Goal: Communication & Community: Answer question/provide support

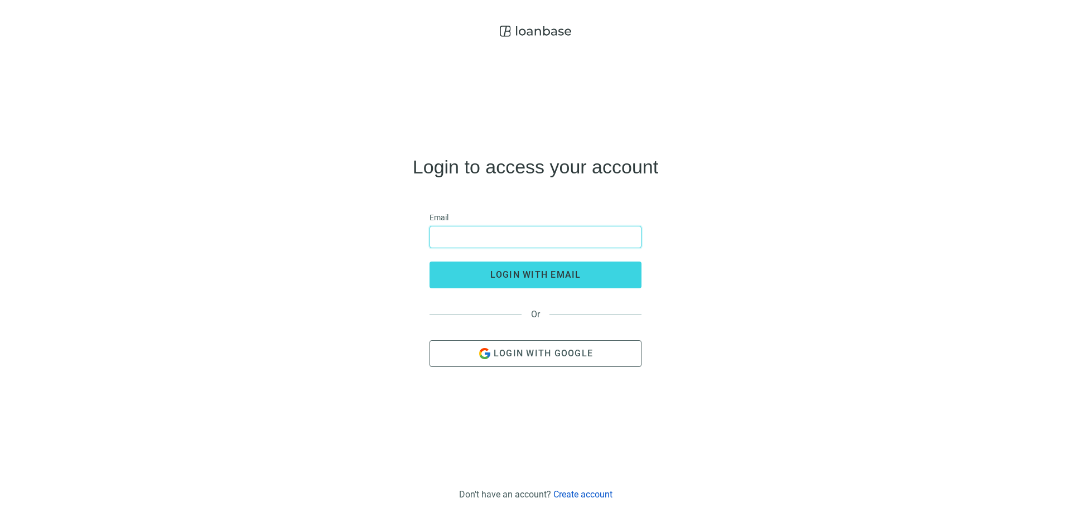
click at [493, 229] on input "email" at bounding box center [535, 236] width 197 height 21
type input "**********"
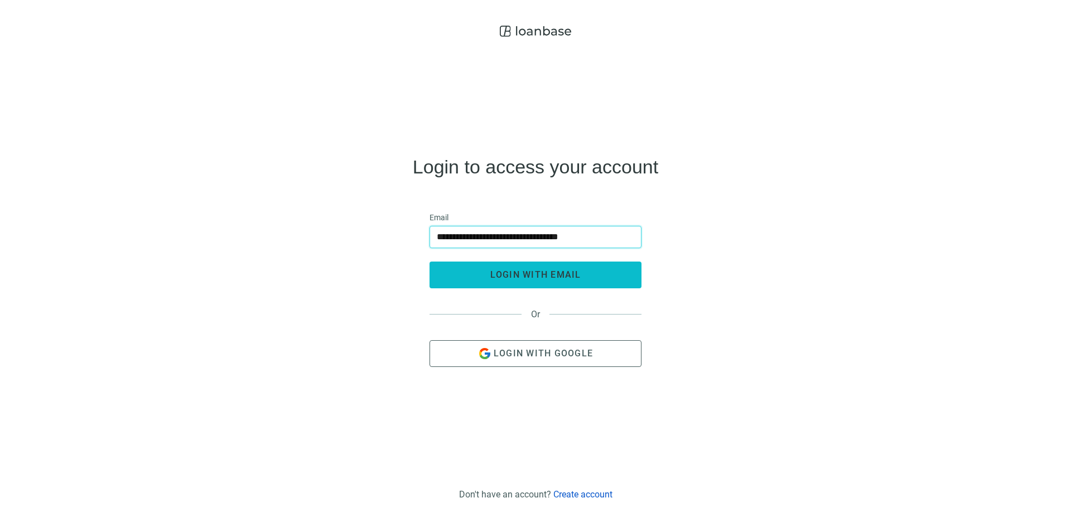
click at [572, 275] on span "login with email" at bounding box center [535, 274] width 91 height 11
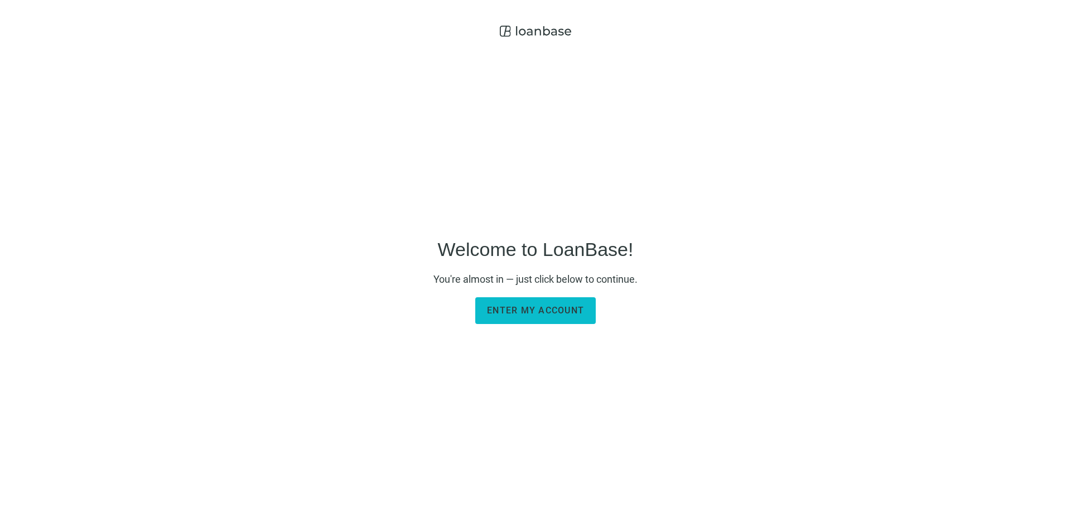
click at [559, 308] on span "Enter my account" at bounding box center [535, 310] width 97 height 11
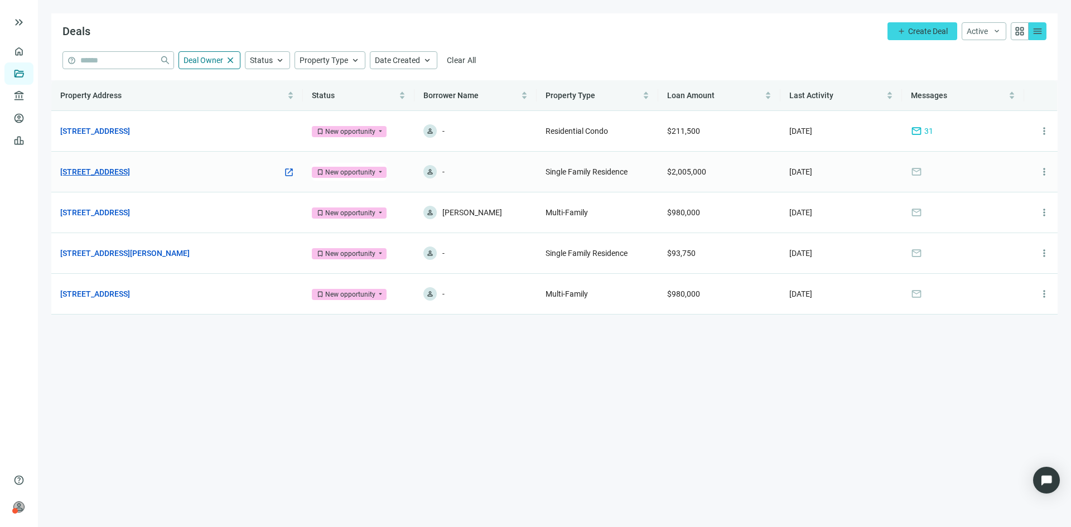
click at [130, 175] on link "[STREET_ADDRESS]" at bounding box center [95, 172] width 70 height 12
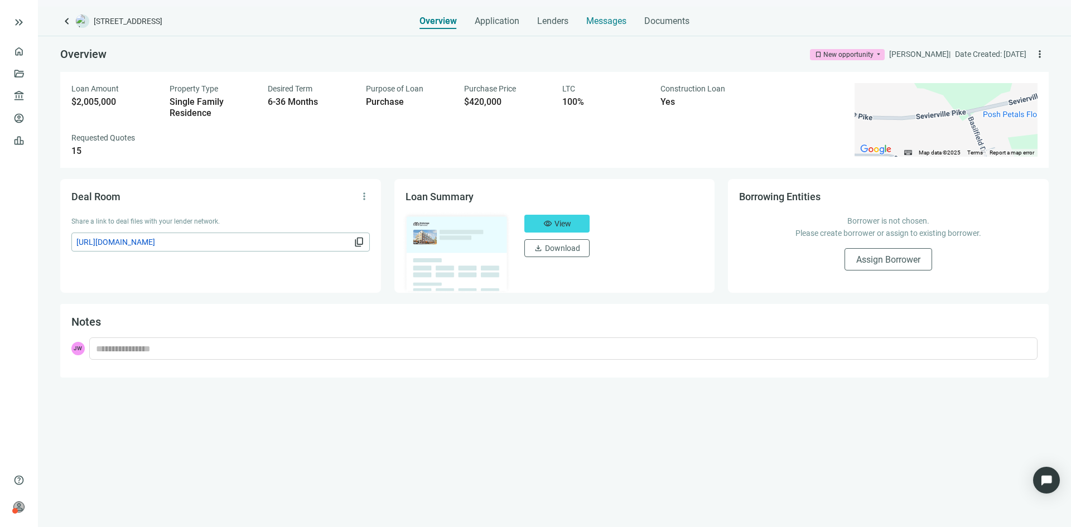
click at [603, 17] on span "Messages" at bounding box center [606, 21] width 40 height 11
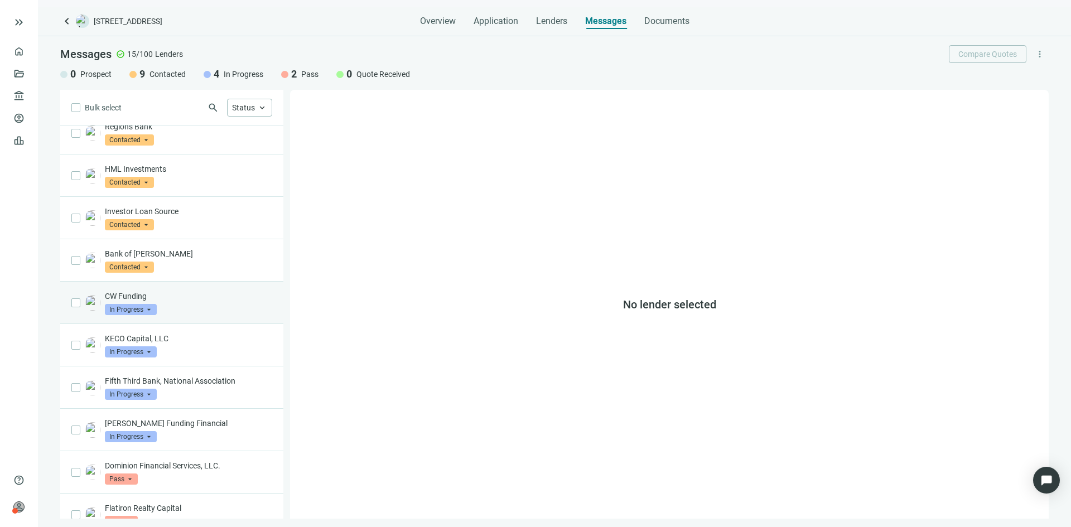
scroll to position [243, 0]
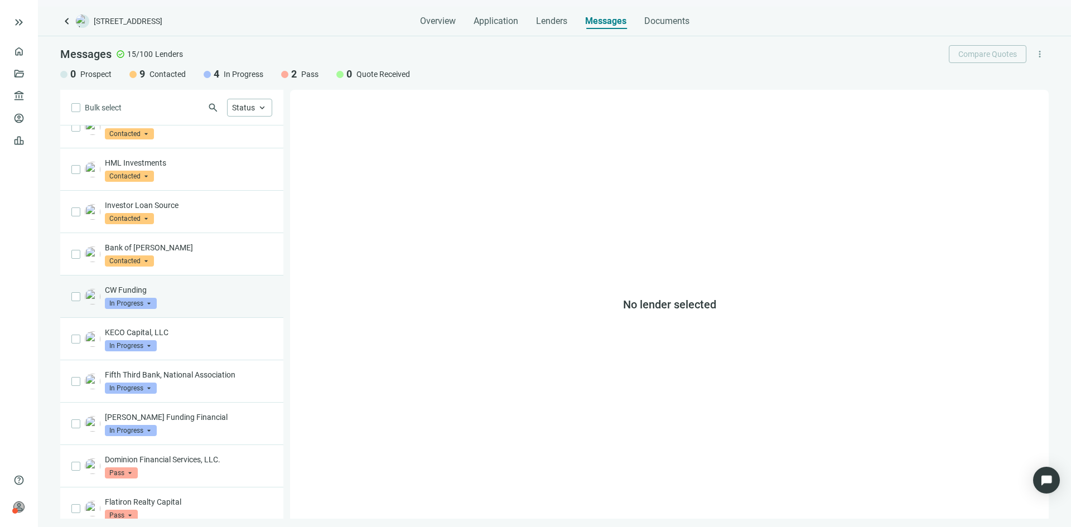
click at [207, 291] on div "CW Funding In Progress arrow_drop_down" at bounding box center [188, 296] width 167 height 25
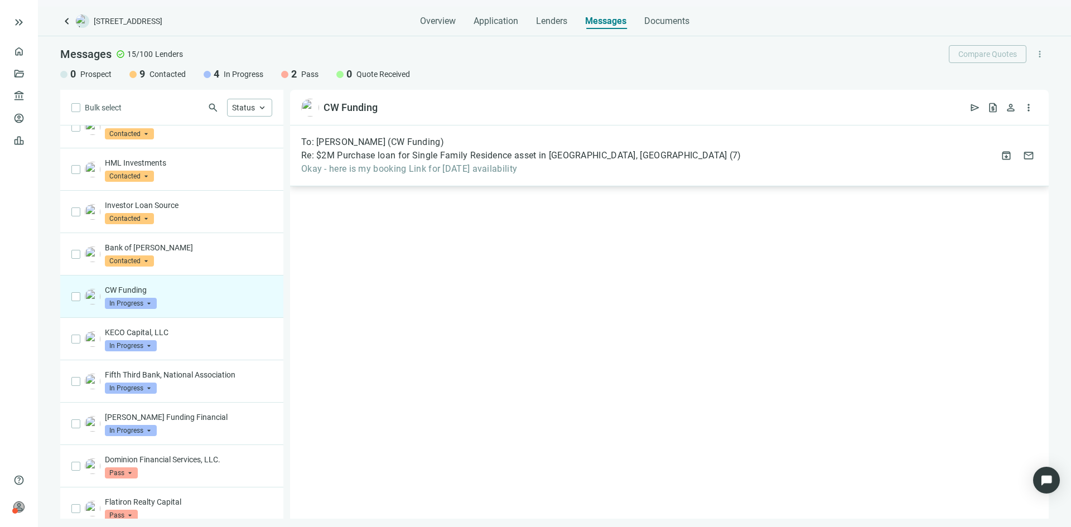
click at [441, 170] on span "Okay - here is my booking Link for [DATE] availability" at bounding box center [520, 168] width 439 height 11
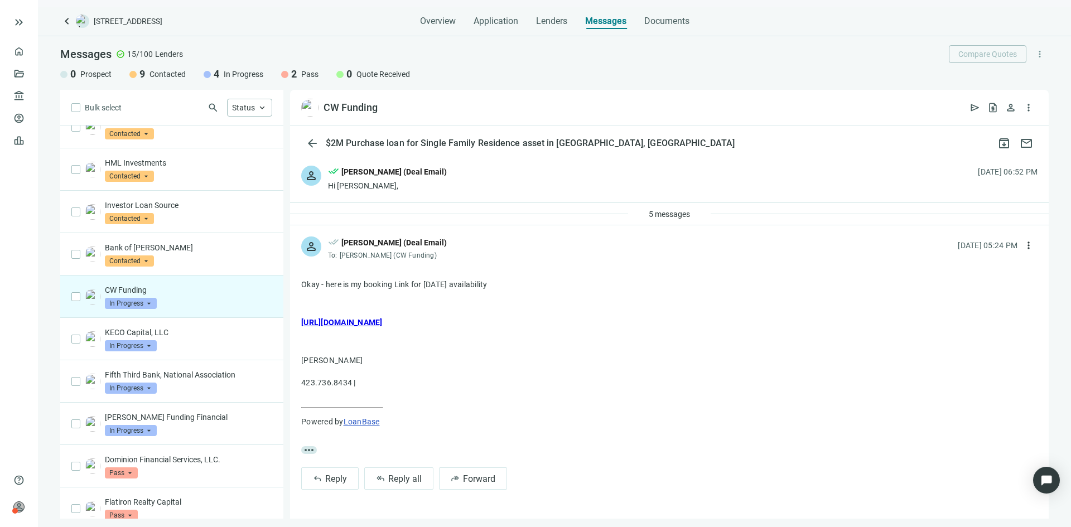
drag, startPoint x: 549, startPoint y: 321, endPoint x: 300, endPoint y: 283, distance: 251.6
click at [300, 283] on div "more_horiz reply Reply reply_all Reply all forward Forward" at bounding box center [669, 381] width 758 height 239
click at [399, 478] on span "Reply all" at bounding box center [404, 478] width 33 height 11
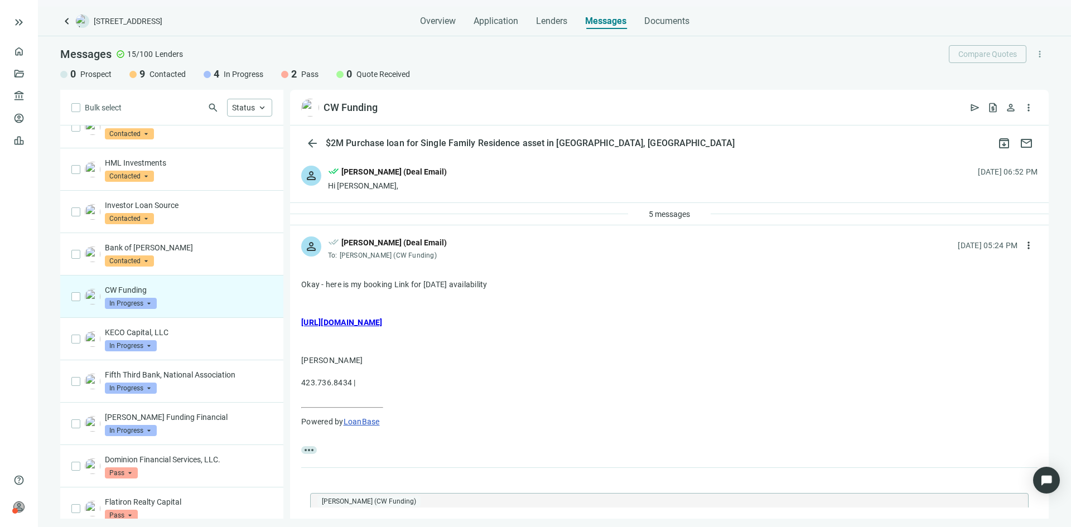
type textarea "**********"
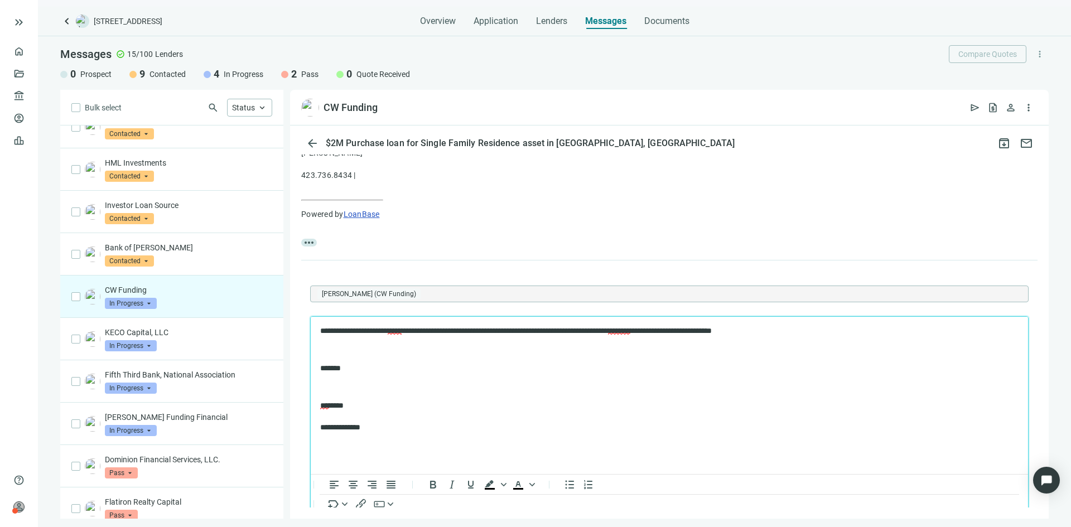
click at [418, 333] on p "**********" at bounding box center [663, 331] width 687 height 11
click at [627, 327] on span "********" at bounding box center [616, 331] width 22 height 8
click at [627, 330] on span "********" at bounding box center [616, 331] width 22 height 8
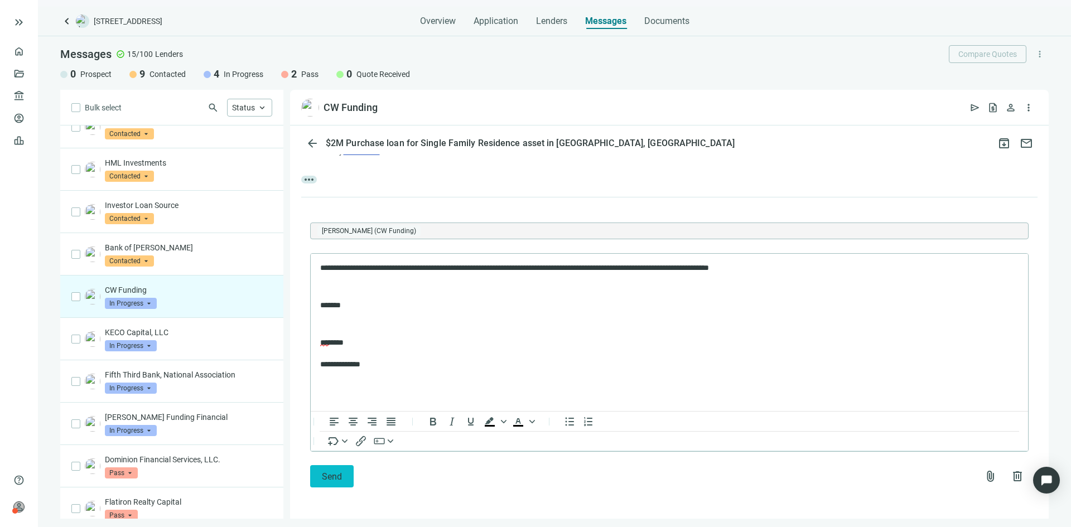
click at [341, 475] on span "Send" at bounding box center [332, 476] width 20 height 11
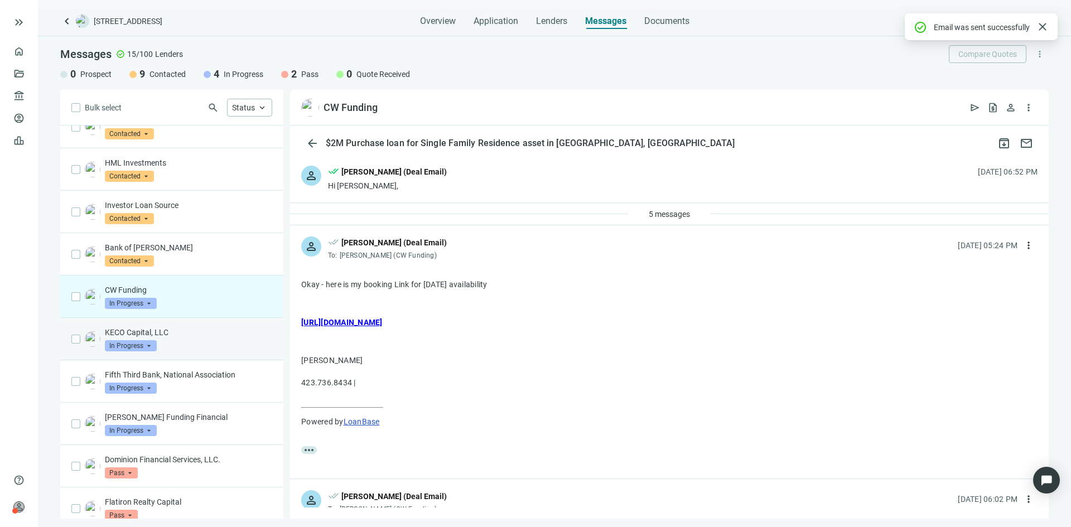
click at [218, 336] on div "KECO Capital, LLC In Progress arrow_drop_down" at bounding box center [188, 339] width 167 height 25
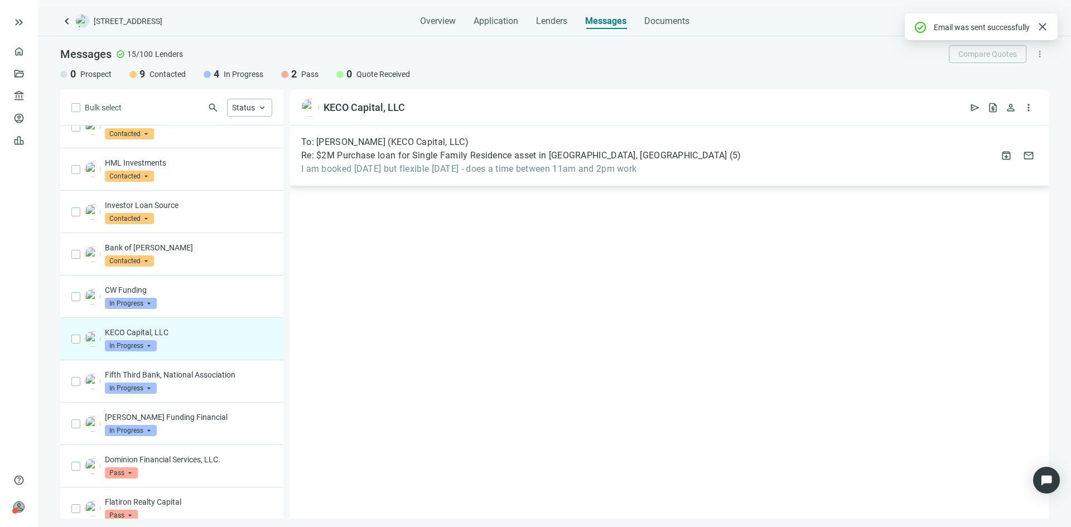
click at [505, 166] on span "I am booked [DATE] but flexible [DATE] - does a time between 11am and 2pm work" at bounding box center [520, 168] width 439 height 11
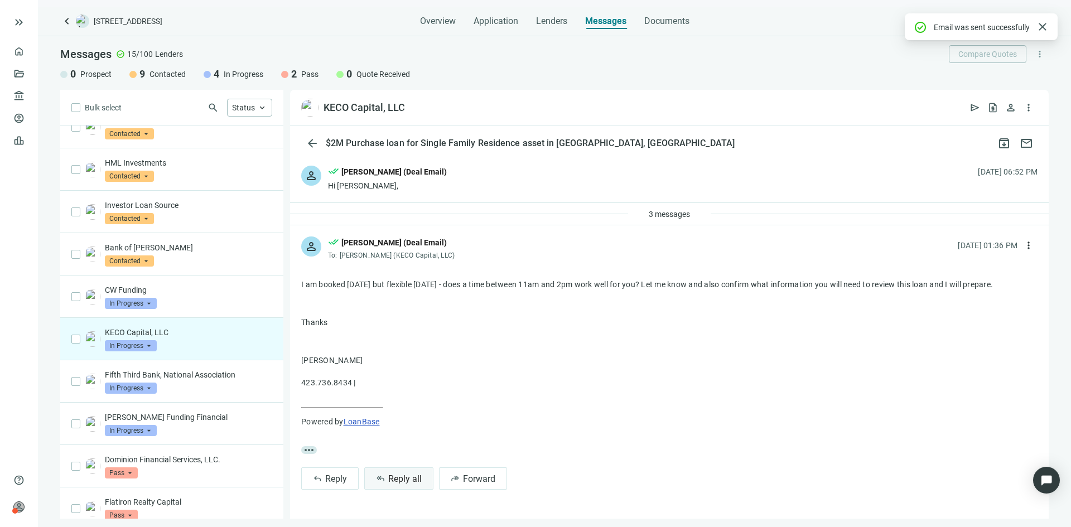
click at [408, 471] on button "reply_all Reply all" at bounding box center [398, 478] width 69 height 22
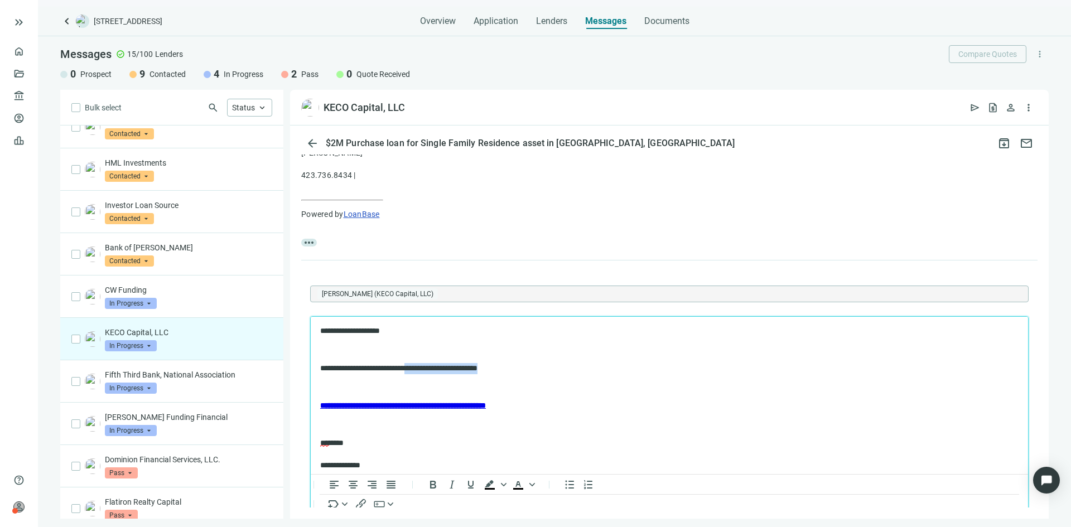
drag, startPoint x: 522, startPoint y: 367, endPoint x: 428, endPoint y: 362, distance: 94.4
click at [428, 362] on body "**********" at bounding box center [669, 398] width 699 height 145
drag, startPoint x: 347, startPoint y: 367, endPoint x: 606, endPoint y: 667, distance: 396.1
click at [311, 350] on html "**********" at bounding box center [669, 398] width 717 height 163
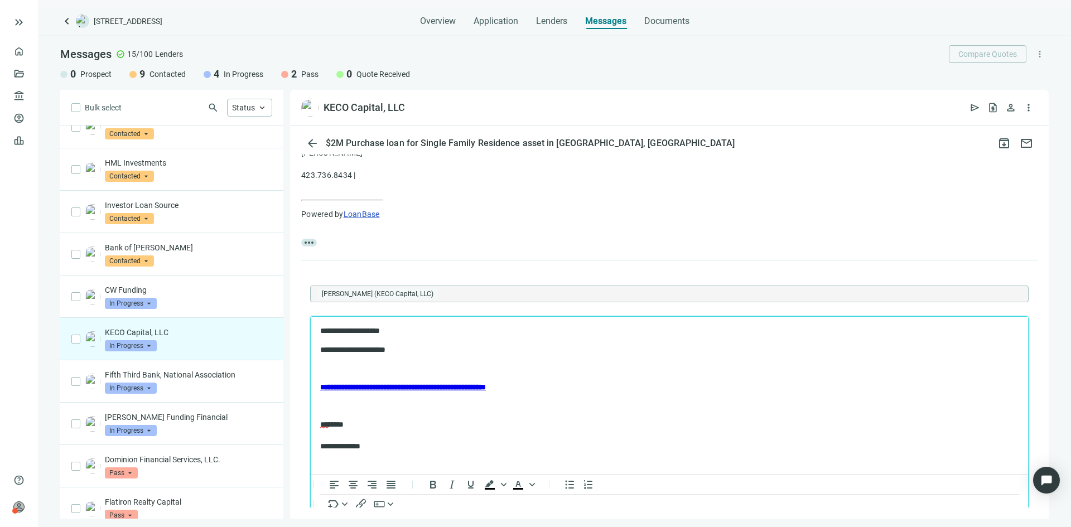
click at [417, 350] on p "**********" at bounding box center [663, 350] width 687 height 11
drag, startPoint x: 577, startPoint y: 396, endPoint x: 615, endPoint y: 636, distance: 242.8
click at [311, 320] on html "**********" at bounding box center [669, 389] width 717 height 144
copy body "**********"
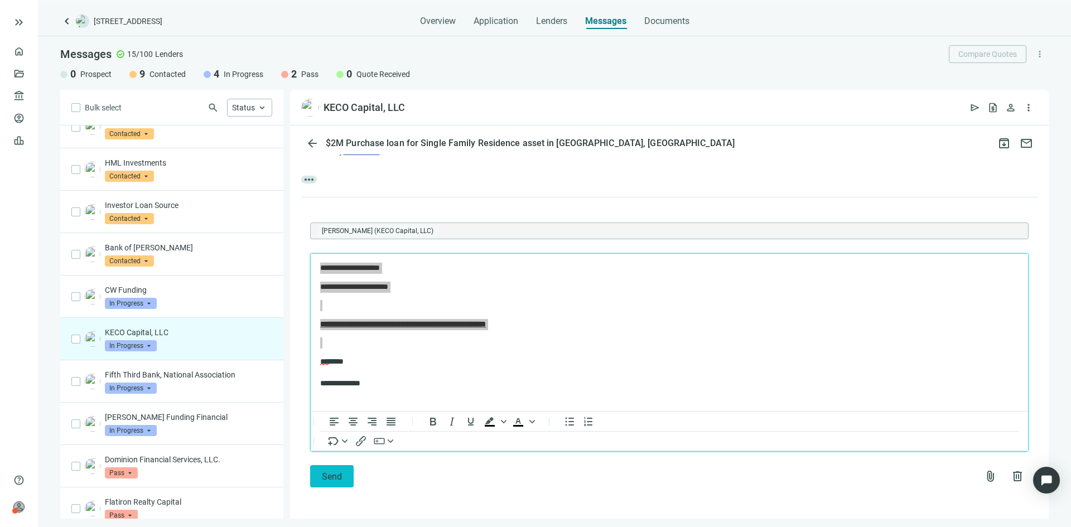
click at [340, 472] on span "Send" at bounding box center [332, 476] width 20 height 11
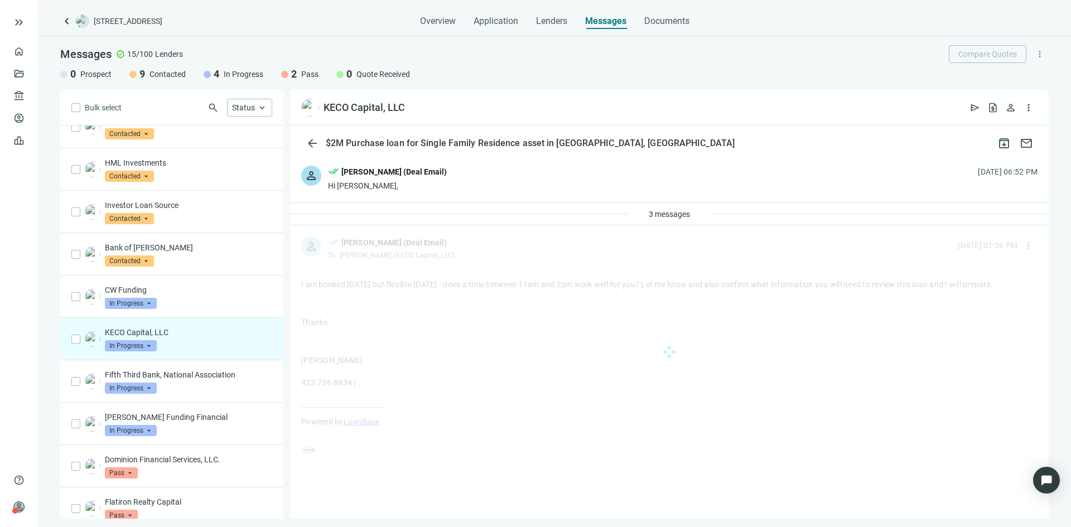
scroll to position [0, 0]
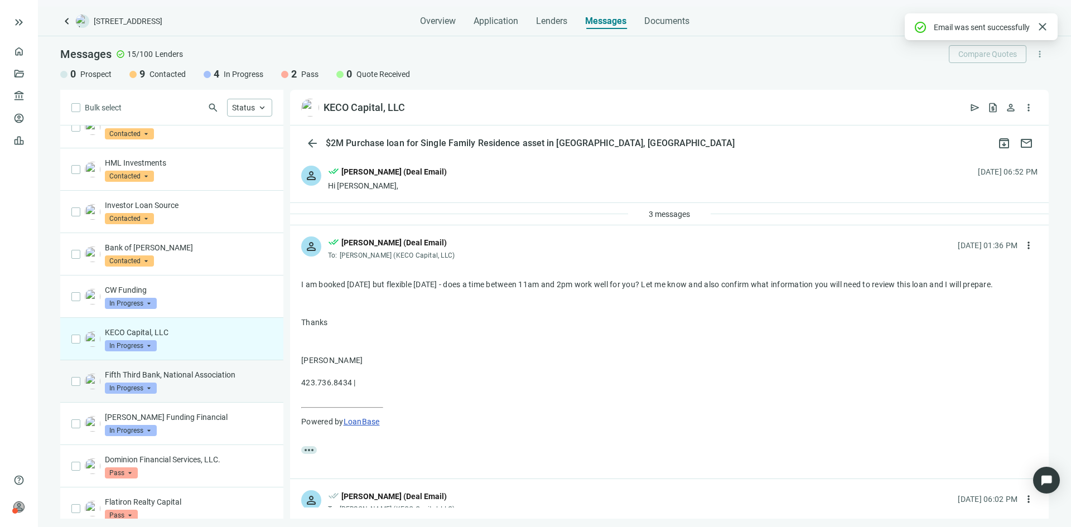
click at [215, 369] on p "Fifth Third Bank, National Association" at bounding box center [188, 374] width 167 height 11
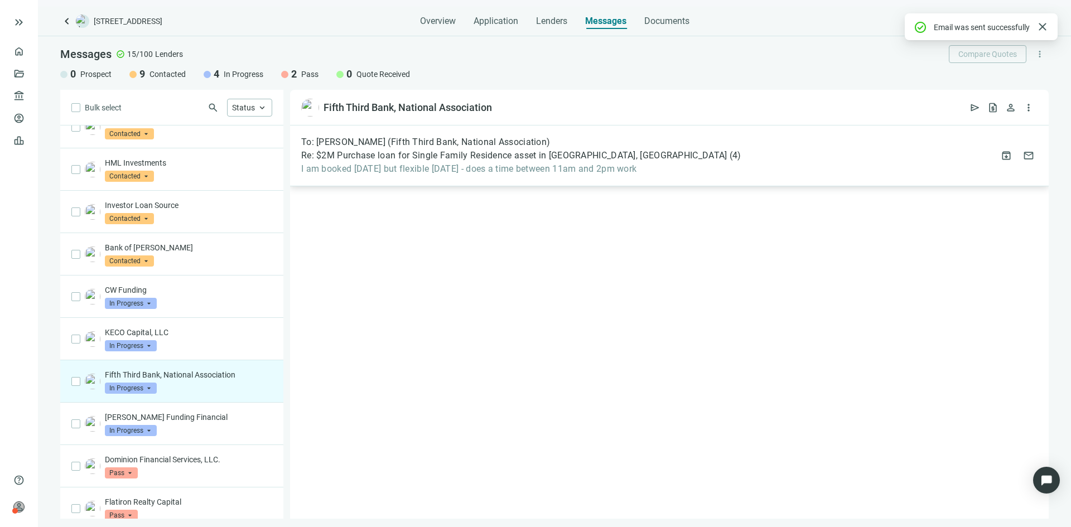
click at [426, 163] on div "To: [PERSON_NAME] (Fifth Third Bank, National Association) Re: $2M Purchase loa…" at bounding box center [520, 156] width 439 height 38
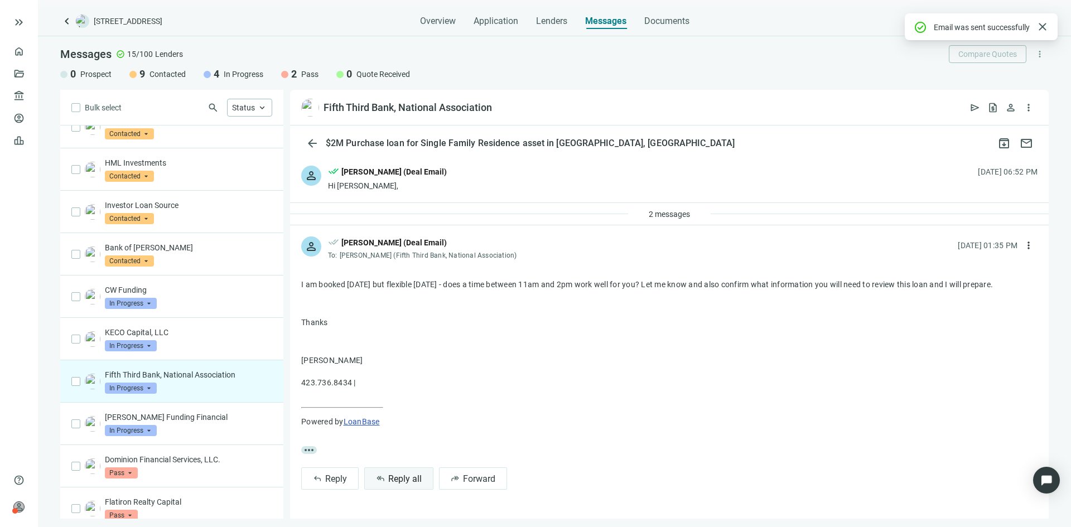
click at [396, 468] on button "reply_all Reply all" at bounding box center [398, 478] width 69 height 22
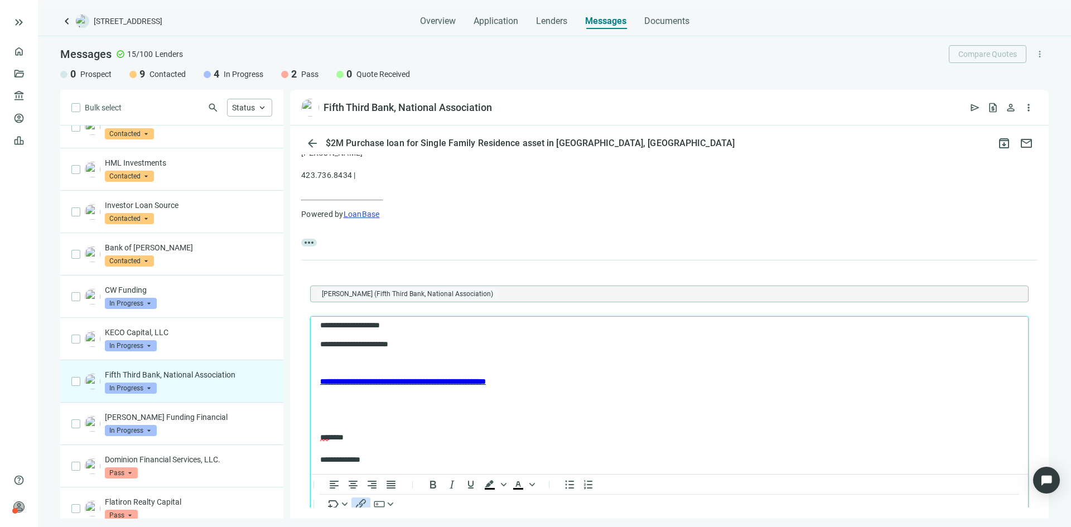
scroll to position [270, 0]
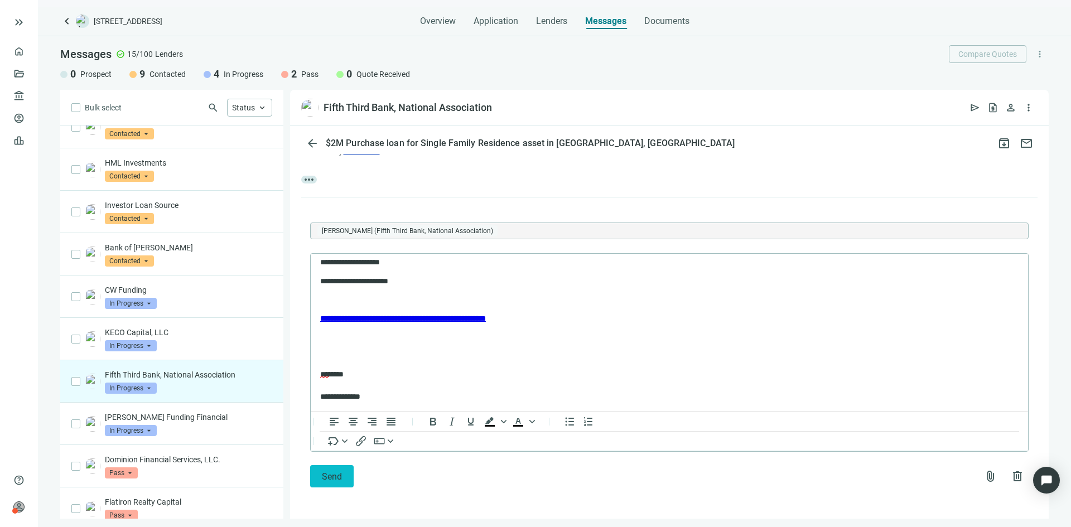
click at [326, 470] on button "Send" at bounding box center [331, 476] width 43 height 22
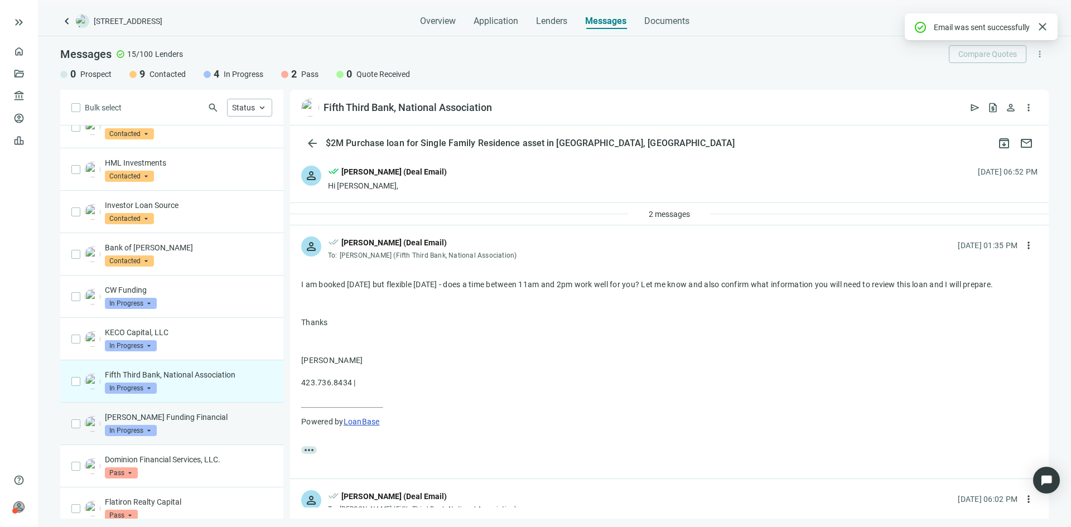
click at [176, 412] on p "[PERSON_NAME] Funding Financial" at bounding box center [188, 417] width 167 height 11
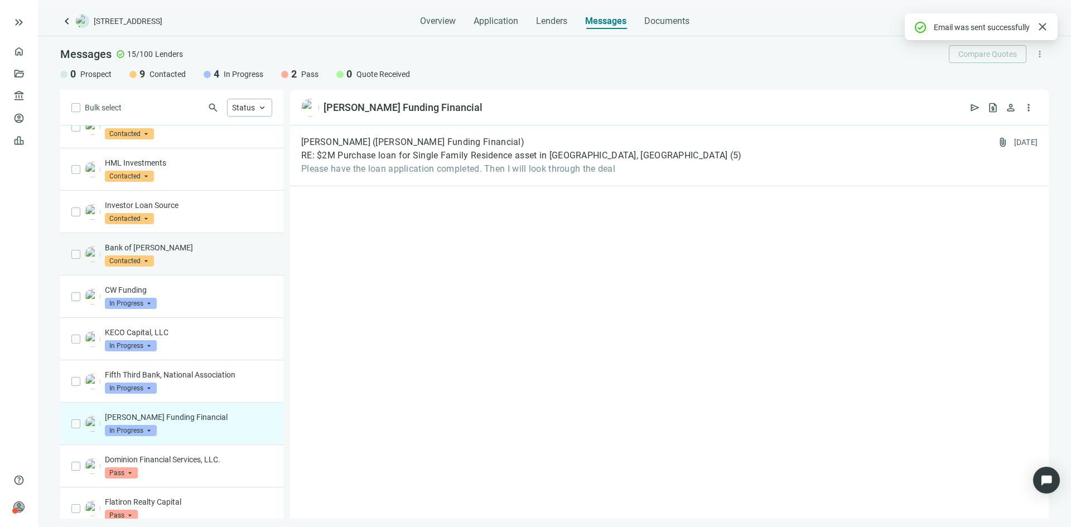
click at [209, 242] on p "Bank of [PERSON_NAME]" at bounding box center [188, 247] width 167 height 11
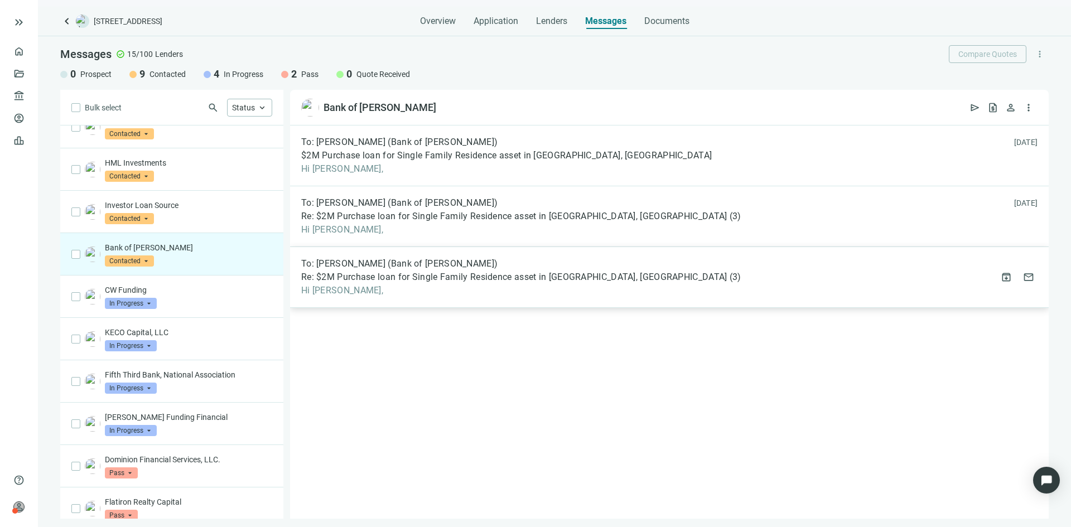
click at [435, 284] on div "To: [PERSON_NAME] (Bank of [PERSON_NAME]) Re: $2M Purchase loan for Single Fami…" at bounding box center [520, 277] width 439 height 38
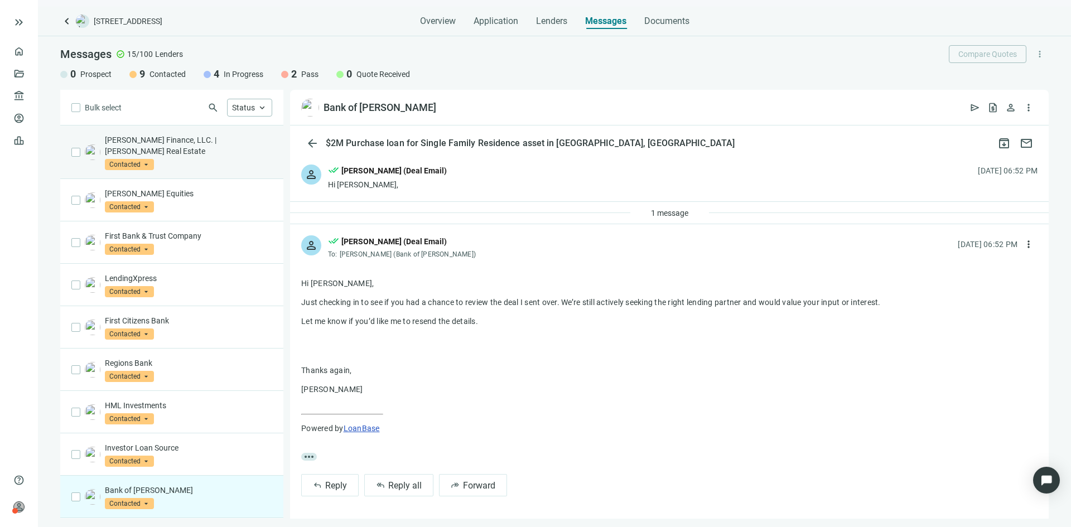
click at [187, 145] on p "[PERSON_NAME] Finance, LLC. | [PERSON_NAME] Real Estate" at bounding box center [188, 145] width 167 height 22
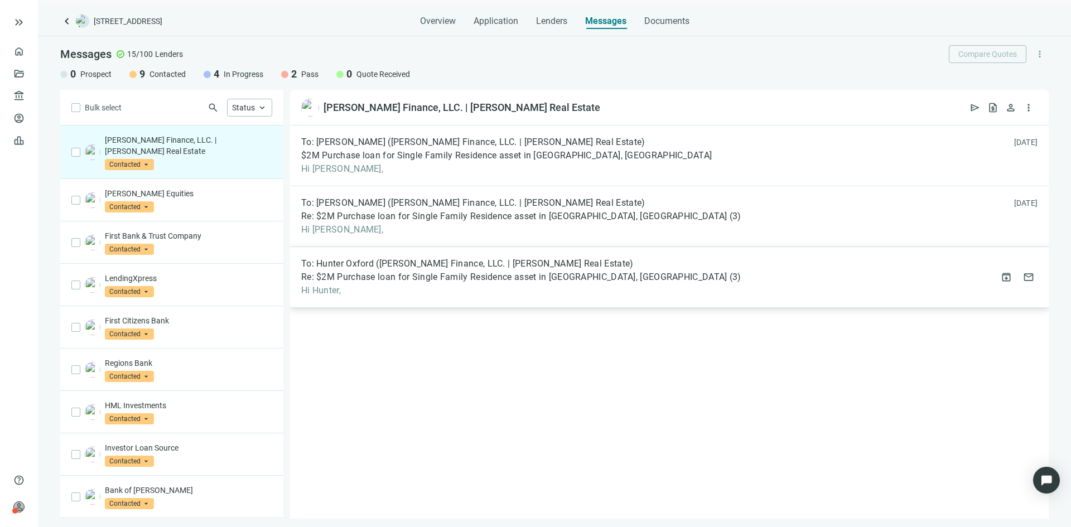
click at [461, 273] on span "Re: $2M Purchase loan for Single Family Residence asset in [GEOGRAPHIC_DATA], […" at bounding box center [514, 277] width 426 height 11
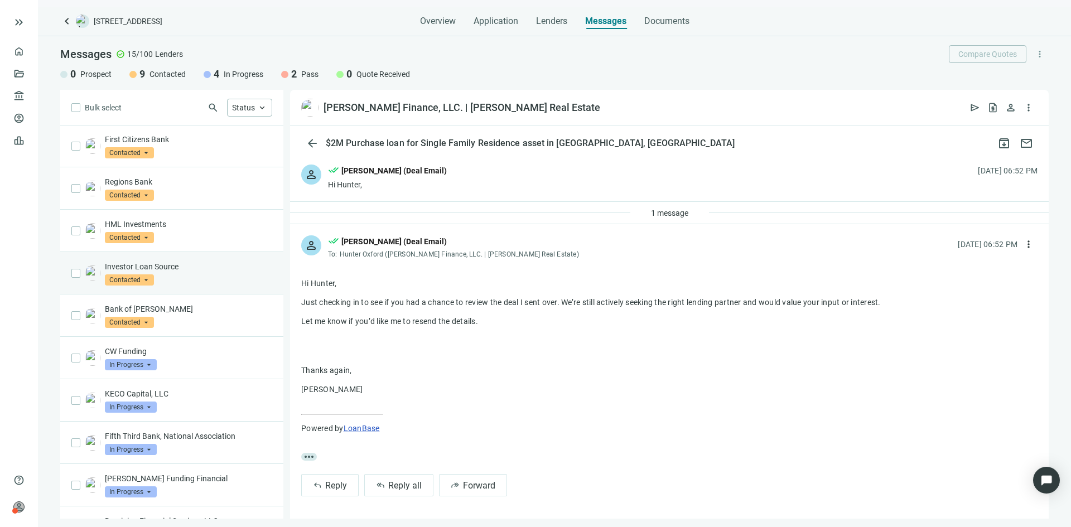
scroll to position [180, 0]
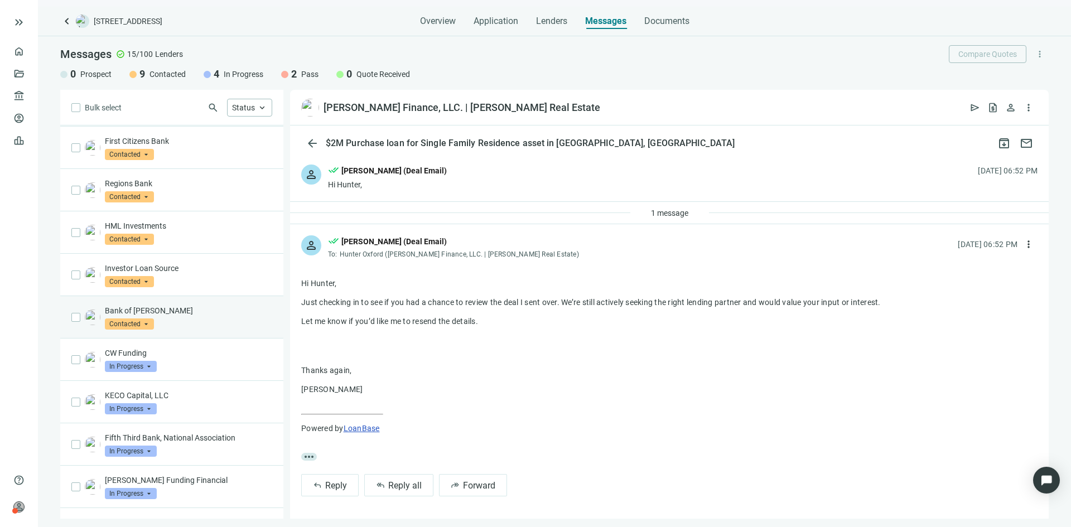
click at [172, 305] on p "Bank of [PERSON_NAME]" at bounding box center [188, 310] width 167 height 11
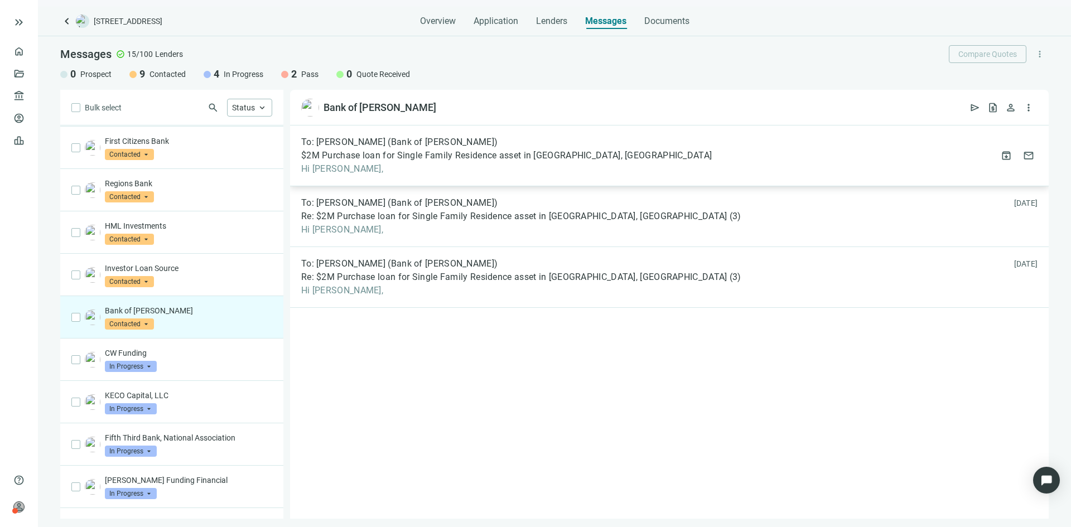
click at [505, 141] on div "To: [PERSON_NAME] (Bank of [PERSON_NAME])" at bounding box center [506, 142] width 410 height 11
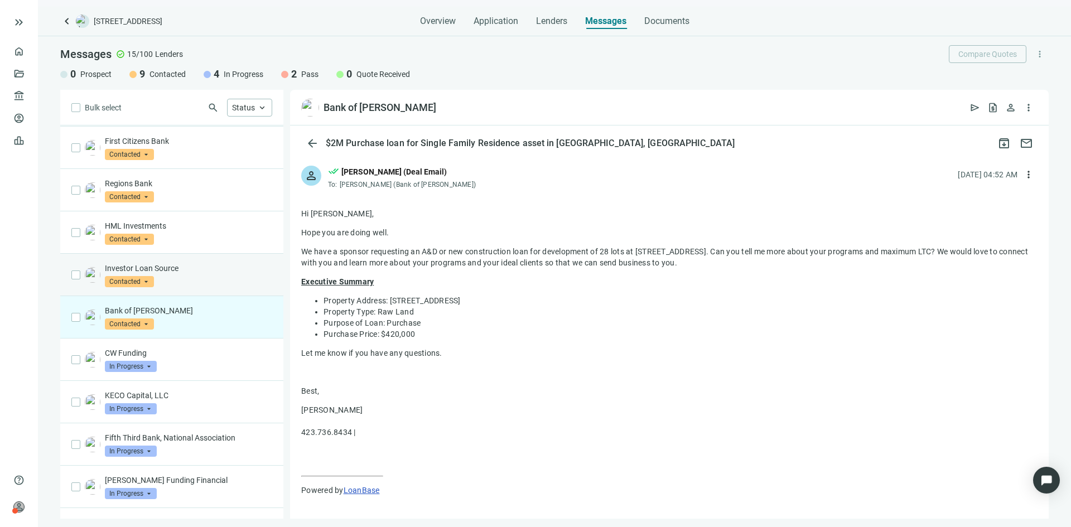
click at [194, 263] on p "Investor Loan Source" at bounding box center [188, 268] width 167 height 11
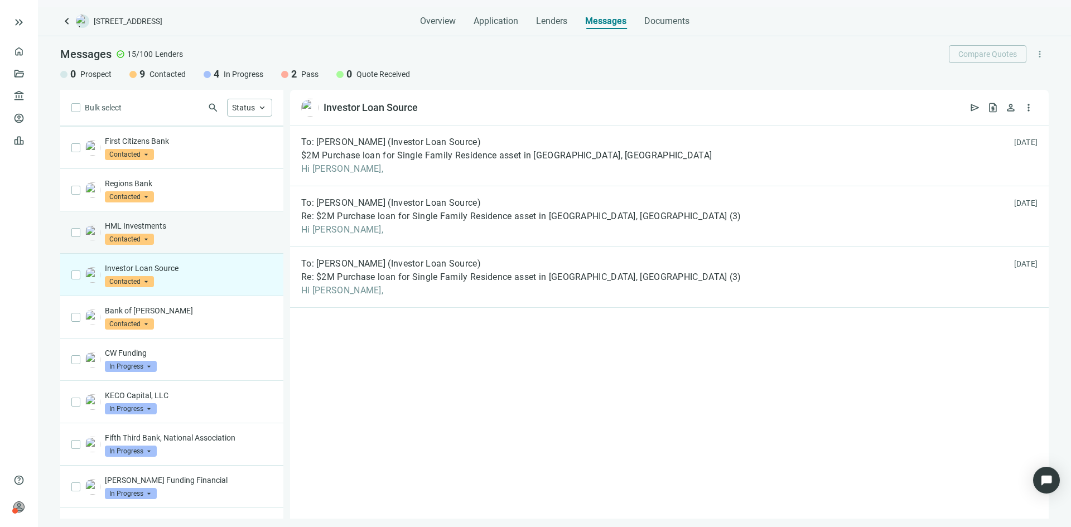
click at [210, 220] on p "HML Investments" at bounding box center [188, 225] width 167 height 11
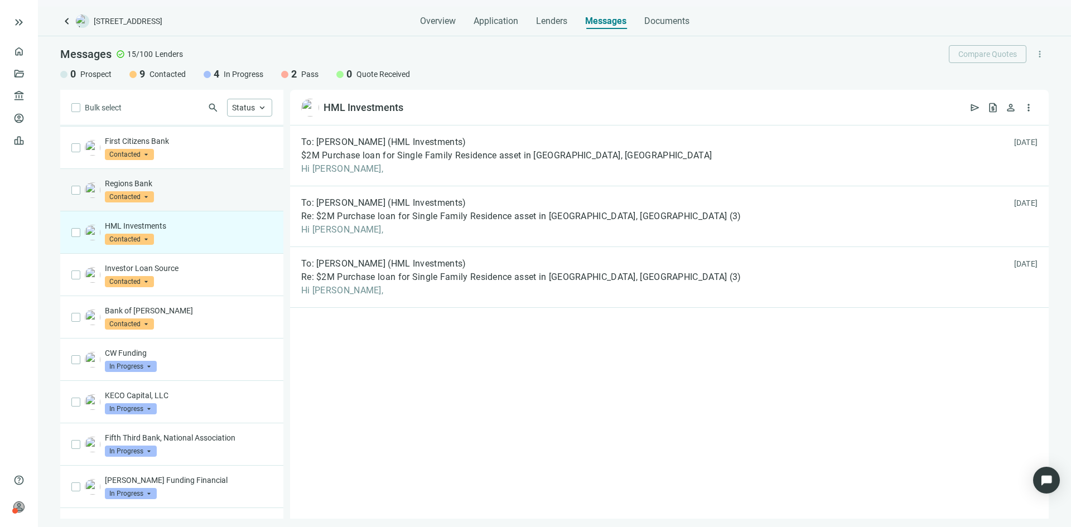
click at [203, 193] on div "Regions Bank Contacted arrow_drop_down" at bounding box center [171, 190] width 223 height 42
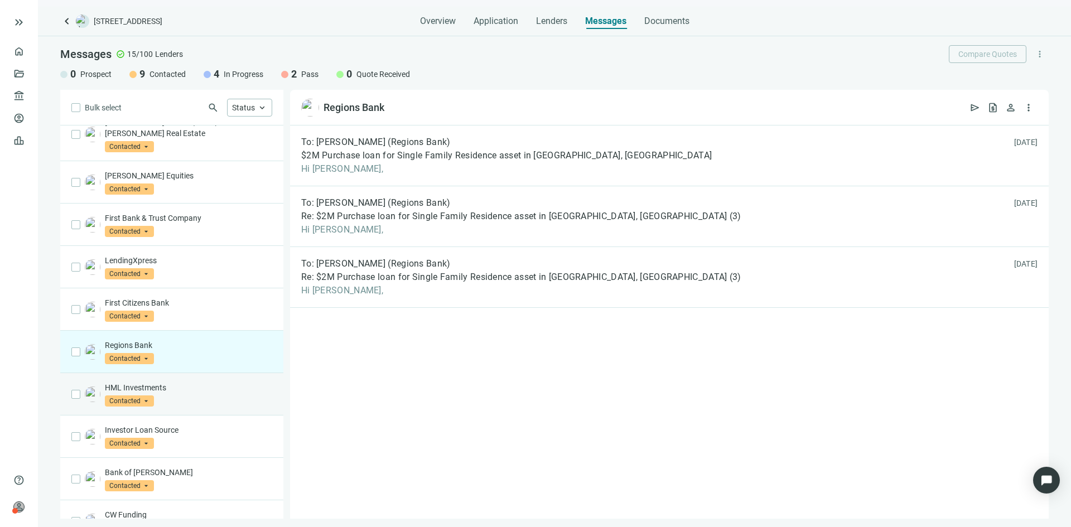
scroll to position [17, 0]
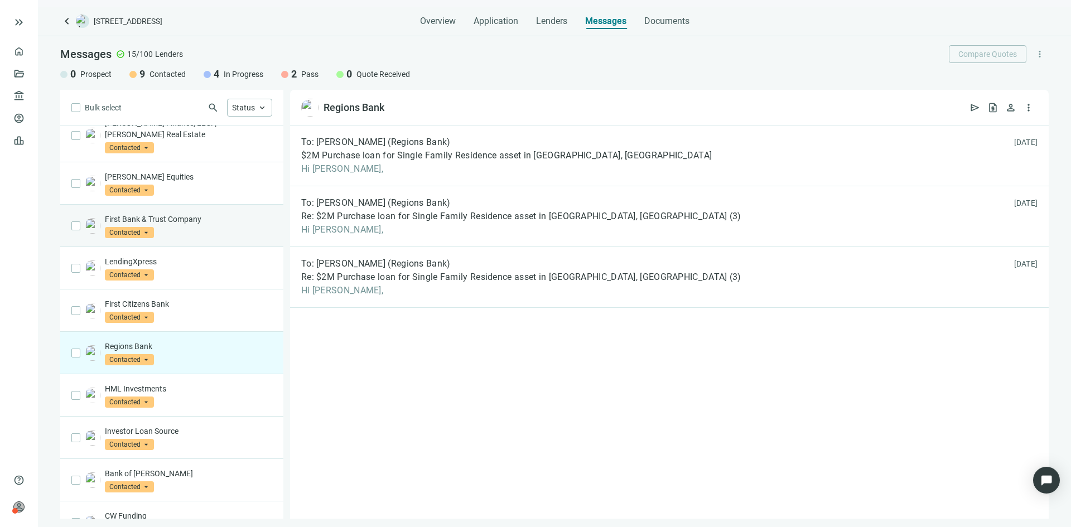
click at [180, 221] on div "First Bank & Trust Company Contacted arrow_drop_down" at bounding box center [188, 226] width 167 height 25
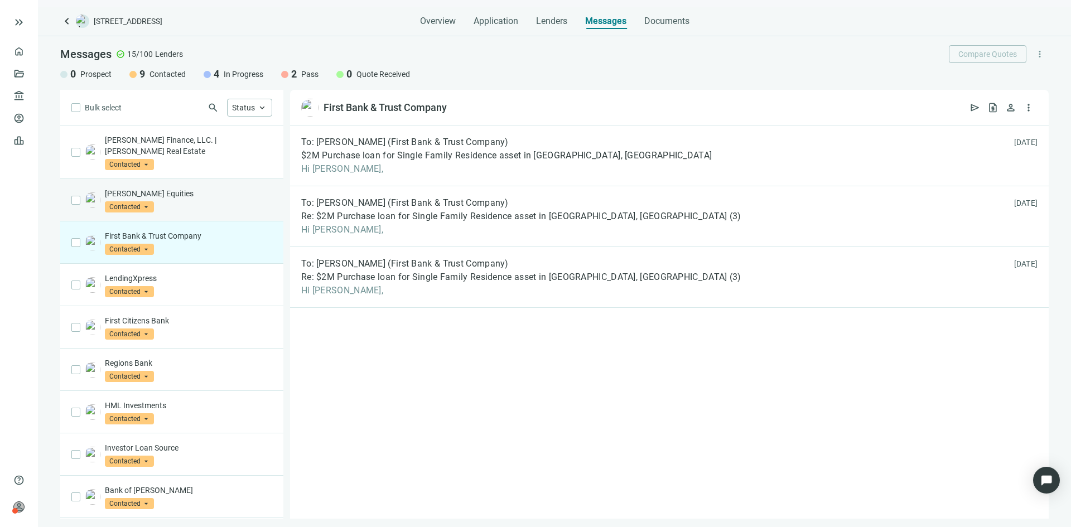
click at [214, 204] on div "[PERSON_NAME] Equities Contacted arrow_drop_down" at bounding box center [171, 200] width 223 height 42
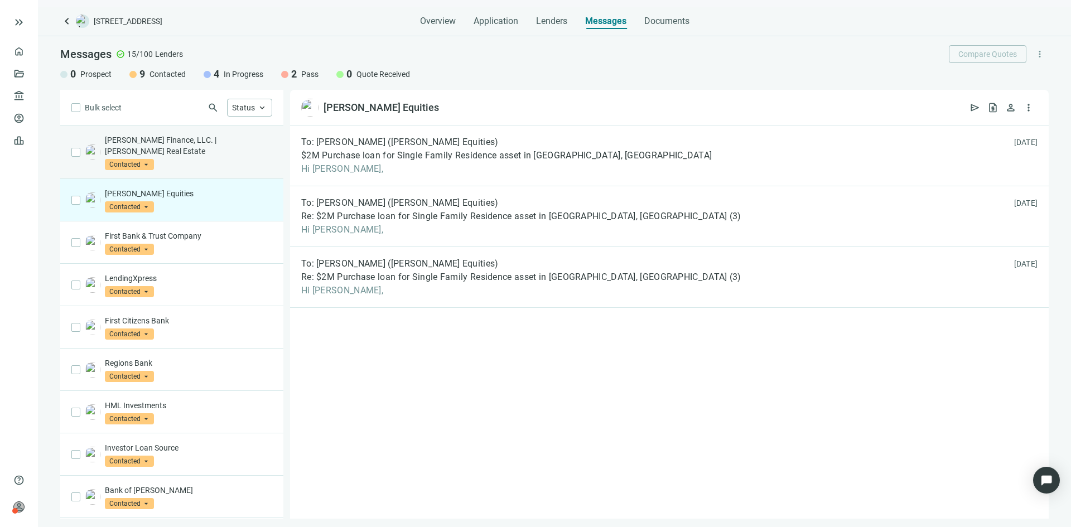
click at [204, 153] on div "[PERSON_NAME] Finance, LLC. | [PERSON_NAME] Real Estate Contacted arrow_drop_do…" at bounding box center [188, 152] width 167 height 36
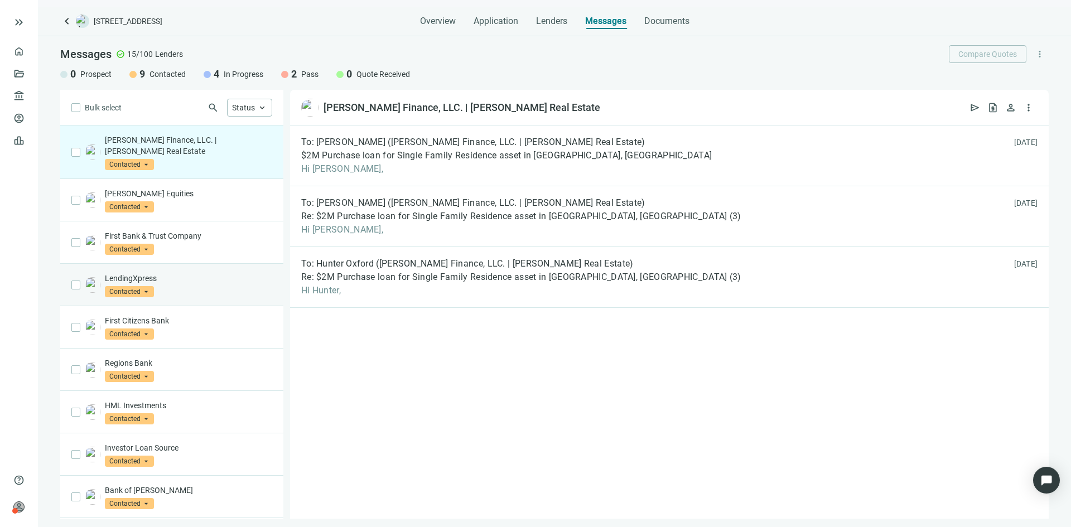
click at [195, 274] on div "LendingXpress Contacted arrow_drop_down" at bounding box center [188, 285] width 167 height 25
